Goal: Register for event/course

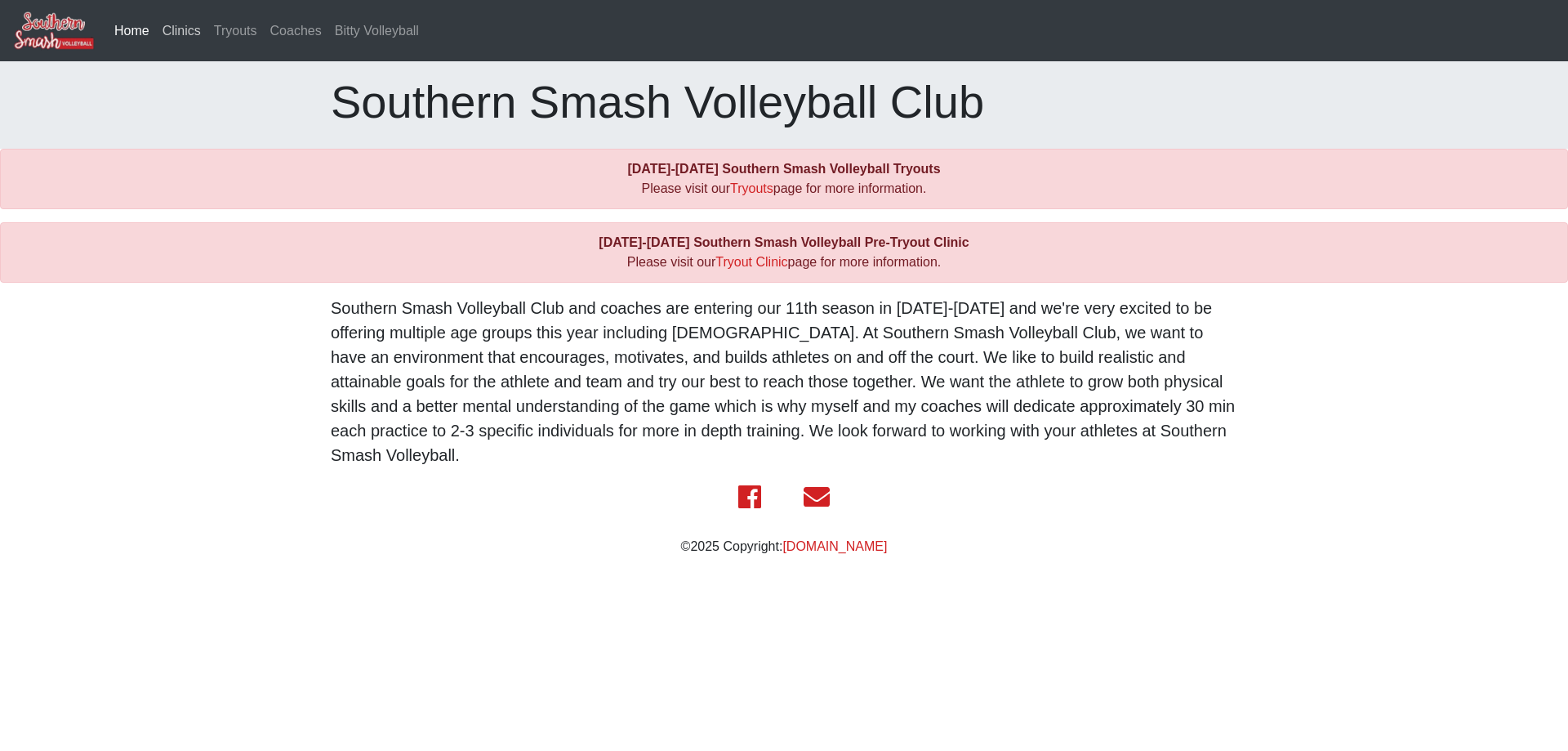
click at [175, 31] on link "Clinics" at bounding box center [181, 31] width 51 height 32
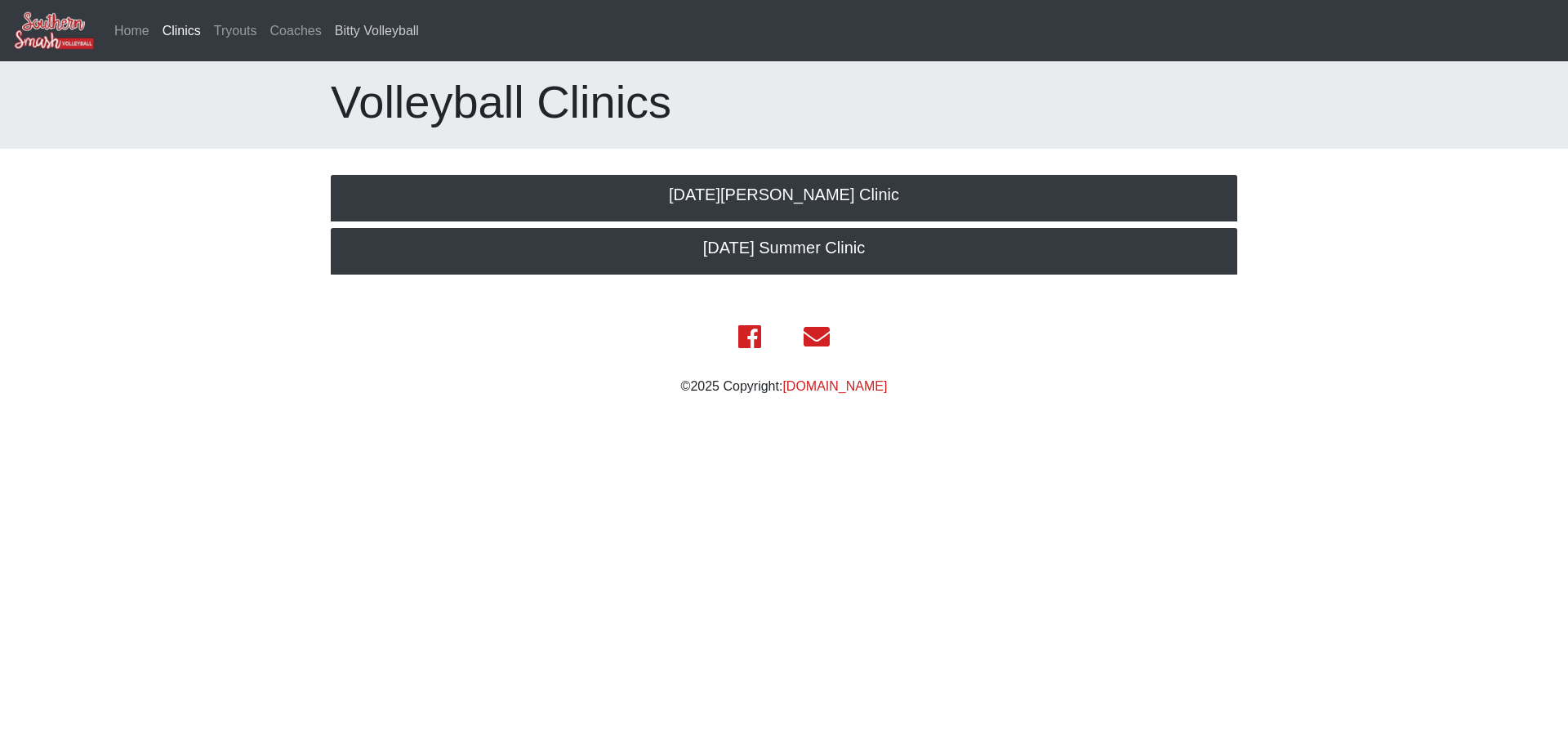
click at [354, 29] on link "Bitty Volleyball" at bounding box center [377, 31] width 97 height 32
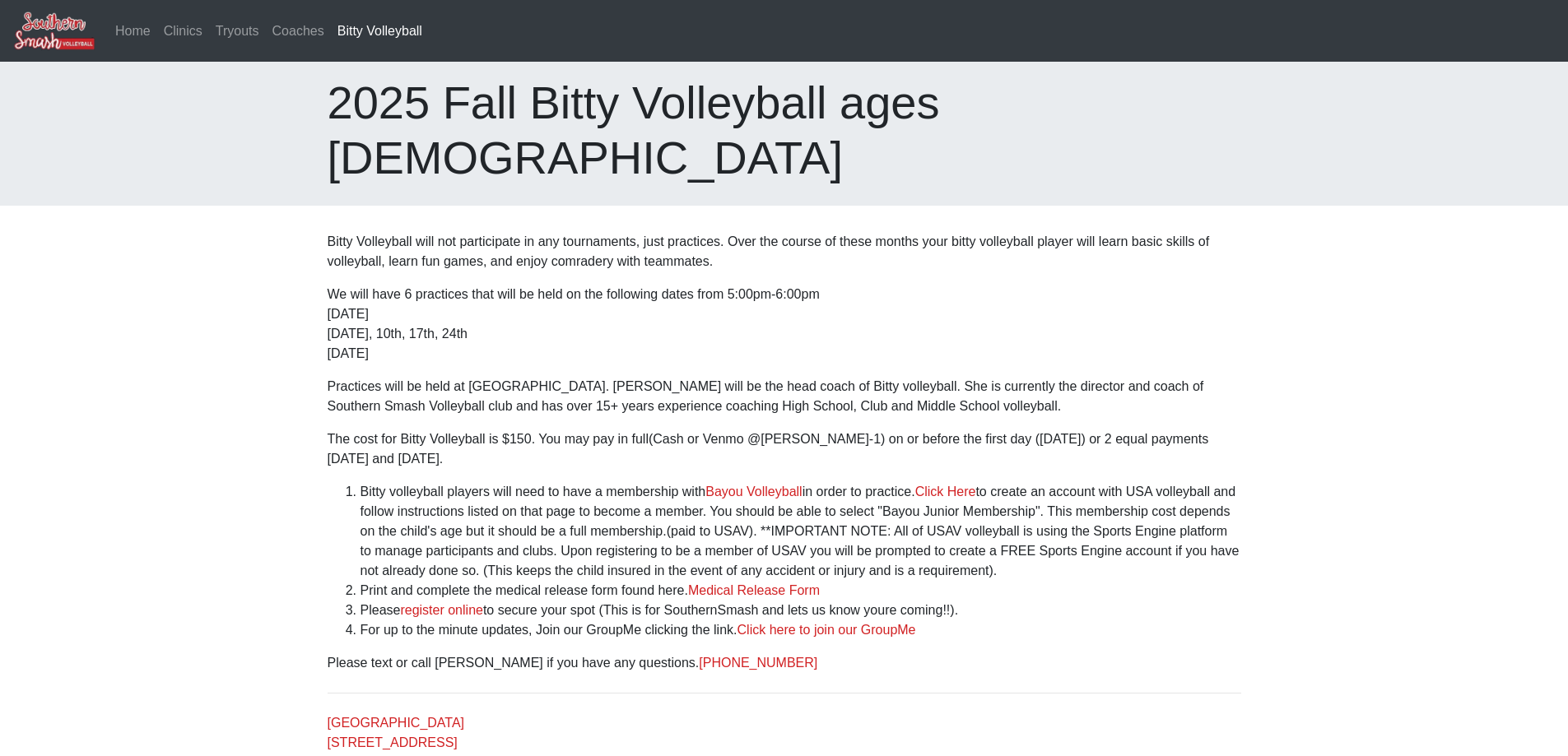
scroll to position [63, 0]
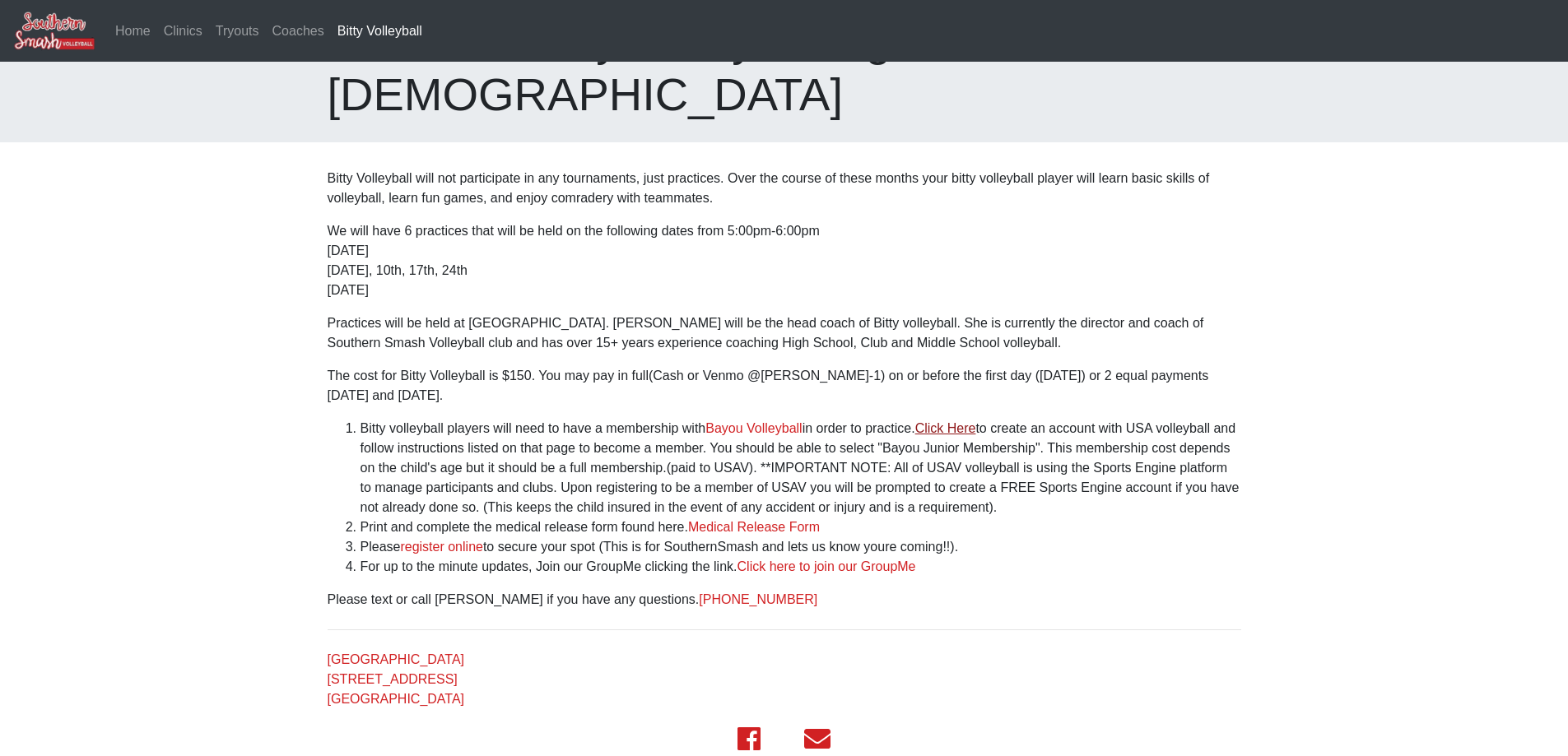
click at [970, 421] on link "Click Here" at bounding box center [945, 428] width 61 height 14
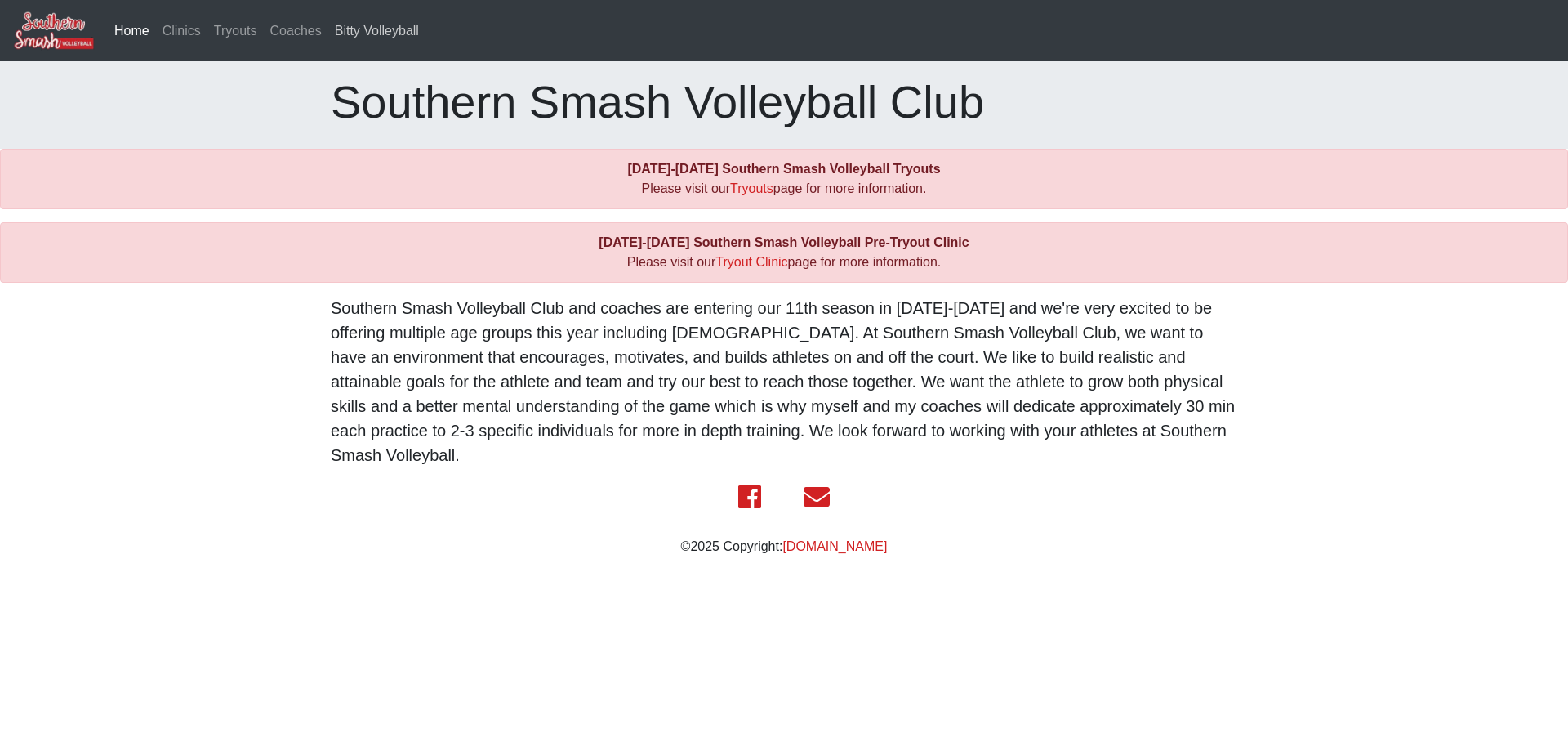
click at [384, 40] on link "Bitty Volleyball" at bounding box center [377, 31] width 97 height 32
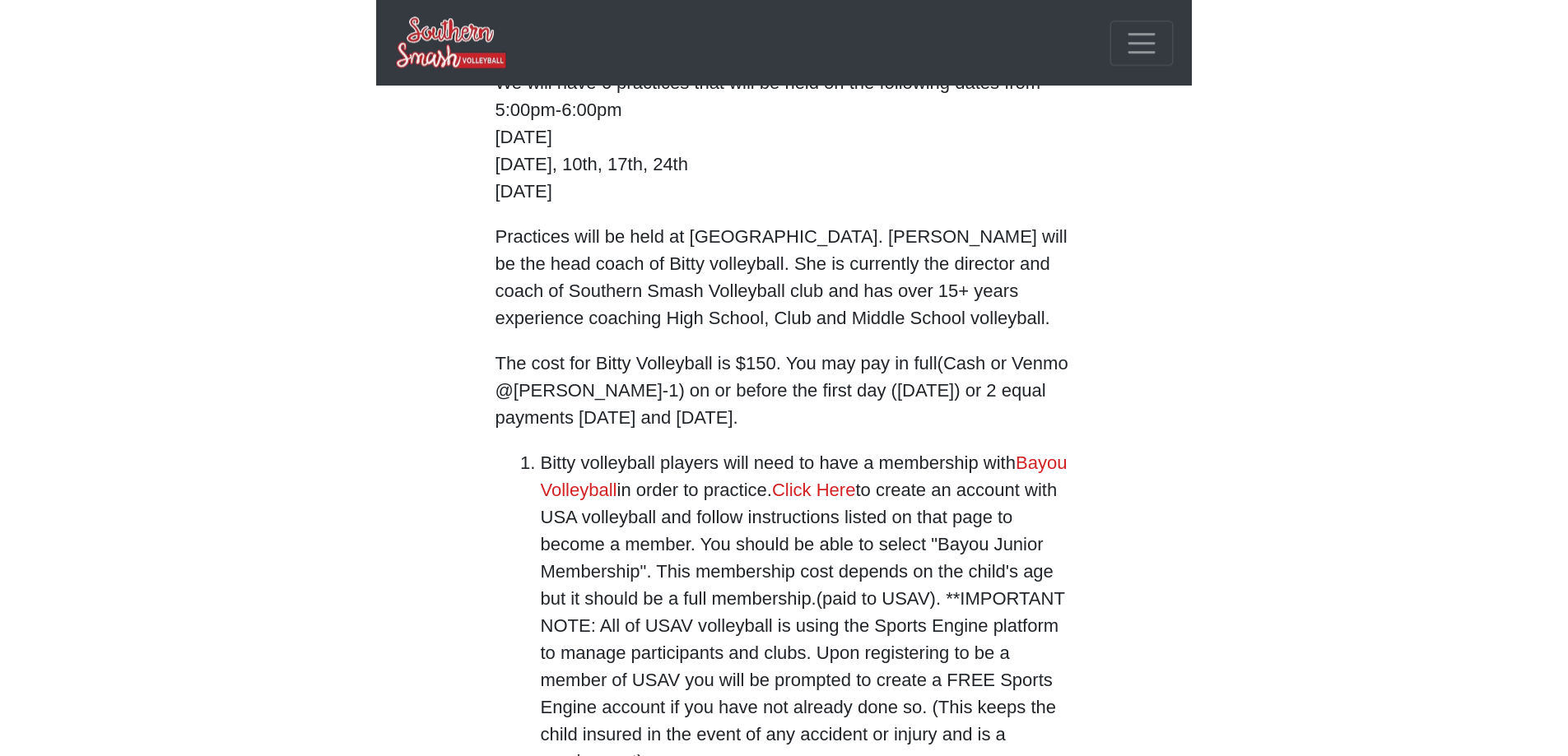
scroll to position [63, 0]
